Goal: Task Accomplishment & Management: Use online tool/utility

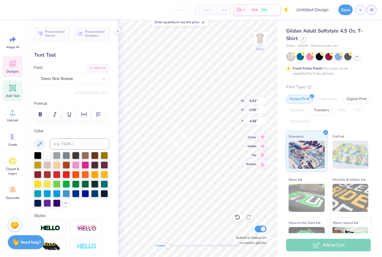
scroll to position [0, 0]
type textarea "b"
type textarea "AV x Triangle"
type input "5.50"
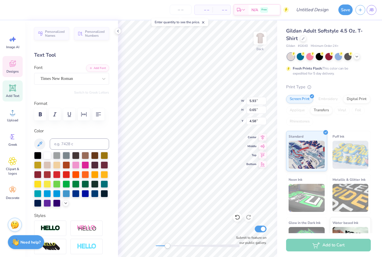
type input "0.39"
type input "14.95"
type textarea "2025"
click at [118, 31] on icon at bounding box center [118, 31] width 4 height 4
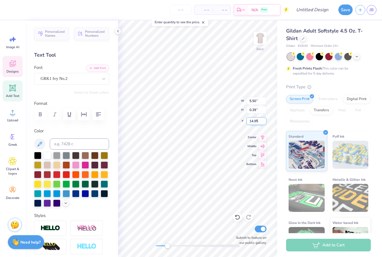
type input "1.23"
type input "0.54"
type input "8.06"
type input "0.59"
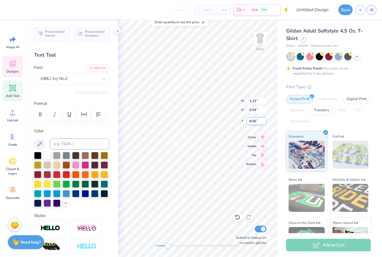
type input "0.45"
type input "7.54"
type input "1.23"
type input "0.48"
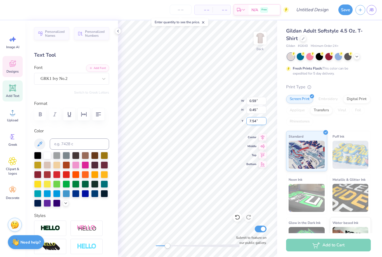
type input "7.94"
type input "1.21"
type input "0.42"
type input "8.13"
click at [119, 31] on icon at bounding box center [118, 31] width 4 height 4
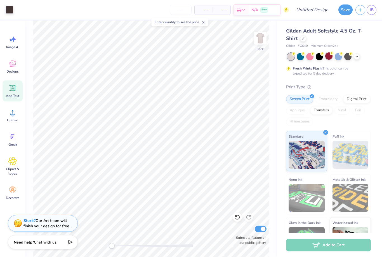
click at [330, 59] on div at bounding box center [328, 55] width 7 height 7
click at [11, 11] on div at bounding box center [10, 9] width 8 height 8
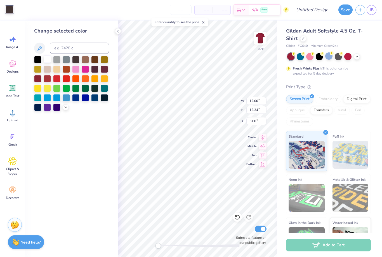
click at [50, 61] on div at bounding box center [47, 58] width 7 height 7
click at [37, 62] on div at bounding box center [37, 58] width 7 height 7
click at [300, 57] on div at bounding box center [300, 55] width 7 height 7
click at [339, 57] on div at bounding box center [338, 55] width 7 height 7
click at [350, 58] on div at bounding box center [347, 55] width 7 height 7
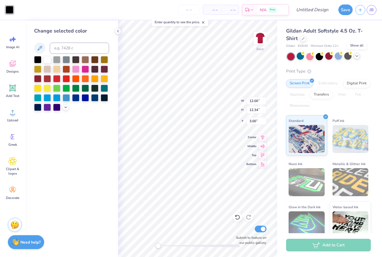
click at [358, 56] on icon at bounding box center [357, 56] width 4 height 4
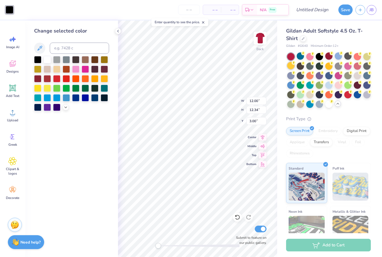
click at [292, 68] on div at bounding box center [290, 65] width 7 height 7
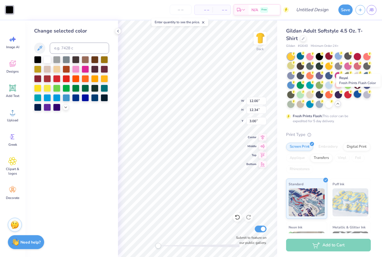
click at [358, 95] on div at bounding box center [357, 93] width 7 height 7
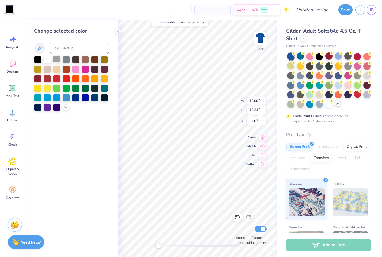
click at [56, 60] on div at bounding box center [56, 58] width 7 height 7
click at [67, 62] on div at bounding box center [66, 58] width 7 height 7
click at [76, 62] on div at bounding box center [75, 58] width 7 height 7
click at [68, 82] on div at bounding box center [66, 77] width 7 height 7
click at [59, 81] on div at bounding box center [56, 77] width 7 height 7
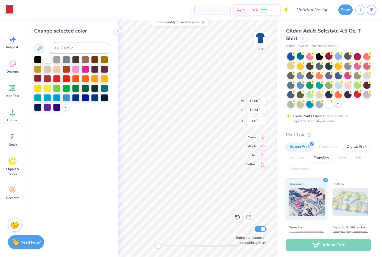
click at [37, 81] on div at bounding box center [37, 77] width 7 height 7
click at [37, 58] on div at bounding box center [37, 58] width 7 height 7
click at [329, 104] on div at bounding box center [328, 103] width 7 height 7
click at [46, 80] on div at bounding box center [47, 77] width 7 height 7
click at [33, 79] on div "Change selected color" at bounding box center [71, 138] width 93 height 236
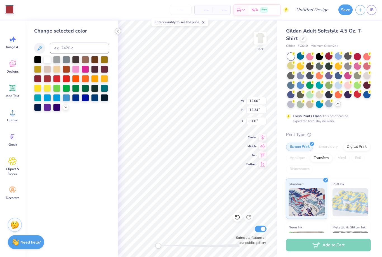
click at [119, 31] on icon at bounding box center [118, 31] width 4 height 4
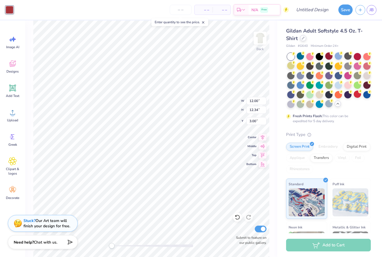
scroll to position [0, 0]
click at [304, 39] on icon at bounding box center [303, 38] width 2 height 2
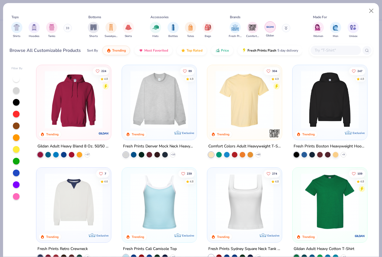
click at [267, 28] on img "filter for Gildan" at bounding box center [270, 27] width 8 height 8
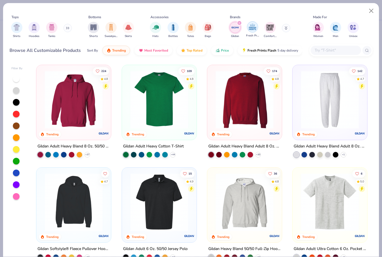
click at [271, 27] on img "filter for Comfort Colors" at bounding box center [270, 27] width 8 height 8
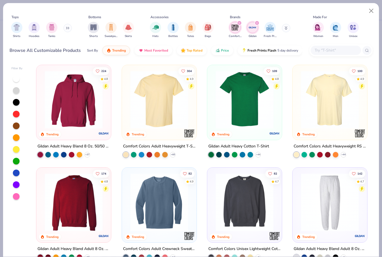
click at [312, 110] on img at bounding box center [330, 99] width 64 height 58
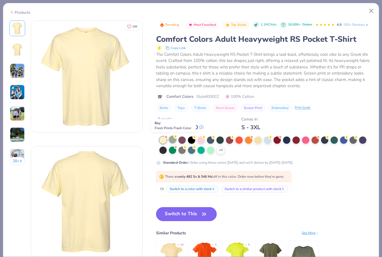
click at [174, 140] on div at bounding box center [172, 139] width 7 height 7
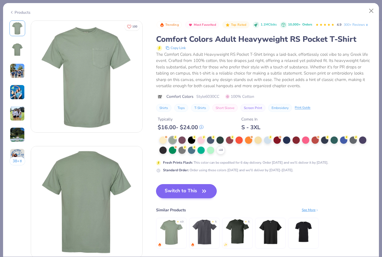
click at [192, 188] on button "Switch to This" at bounding box center [186, 191] width 61 height 14
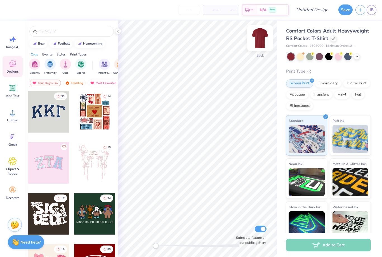
click at [260, 40] on img at bounding box center [260, 38] width 22 height 22
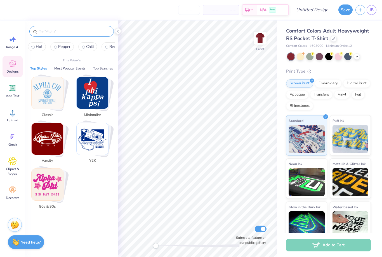
click at [53, 30] on input "text" at bounding box center [75, 32] width 72 height 6
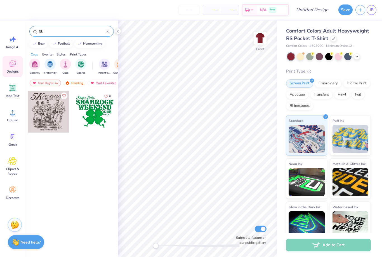
type input "5k"
click at [50, 115] on div at bounding box center [48, 111] width 41 height 41
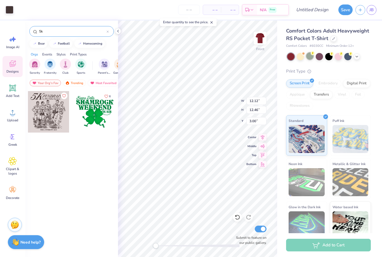
click at [312, 57] on div at bounding box center [309, 55] width 7 height 7
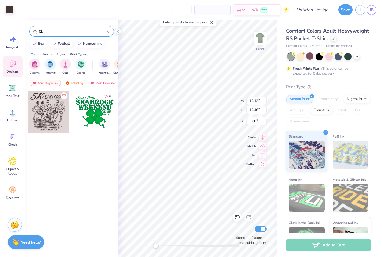
click at [118, 31] on icon at bounding box center [118, 31] width 4 height 4
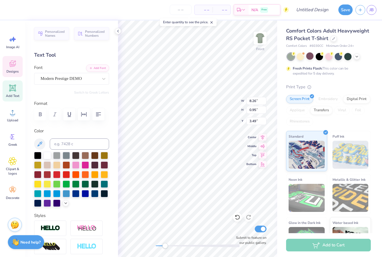
type input "5.99"
type input "0.65"
type input "4.60"
type textarea "b"
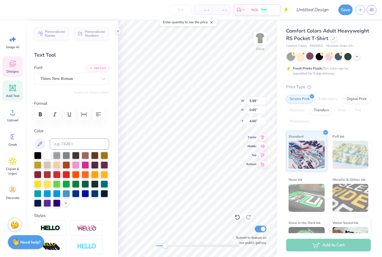
scroll to position [0, 1]
type textarea "Vangaurd x Triangle"
type input "5.55"
type input "0.40"
type input "15.06"
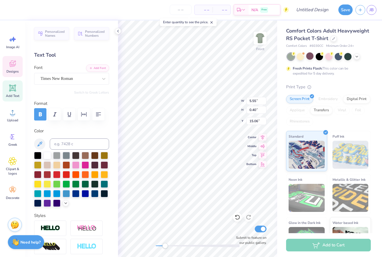
scroll to position [0, 1]
type textarea "2025"
click at [119, 33] on icon at bounding box center [118, 31] width 4 height 4
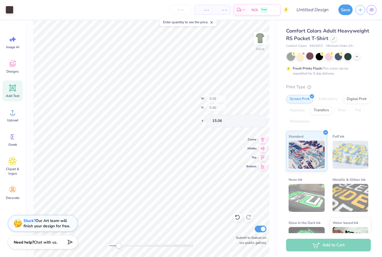
type input "4.84"
type input "2.19"
type input "3.00"
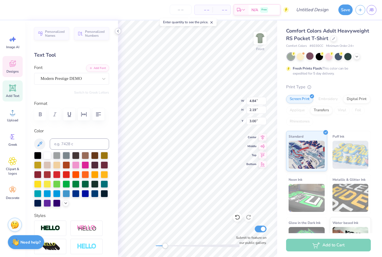
click at [117, 31] on icon at bounding box center [118, 31] width 4 height 4
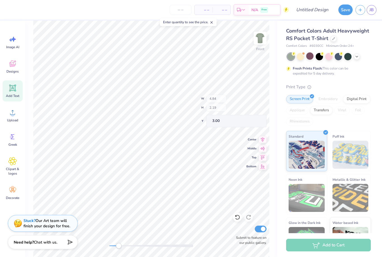
type input "1.22"
type input "0.43"
type input "8.18"
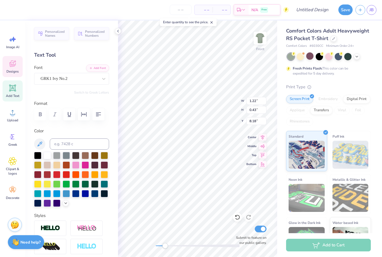
scroll to position [0, 0]
type input "1.24"
type input "0.48"
type input "7.98"
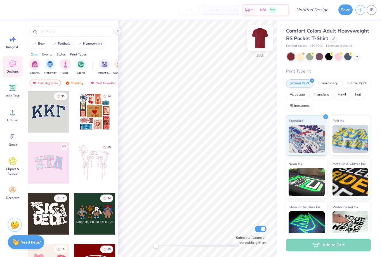
click at [263, 39] on img at bounding box center [260, 38] width 22 height 22
click at [307, 58] on div at bounding box center [309, 55] width 7 height 7
